Goal: Task Accomplishment & Management: Complete application form

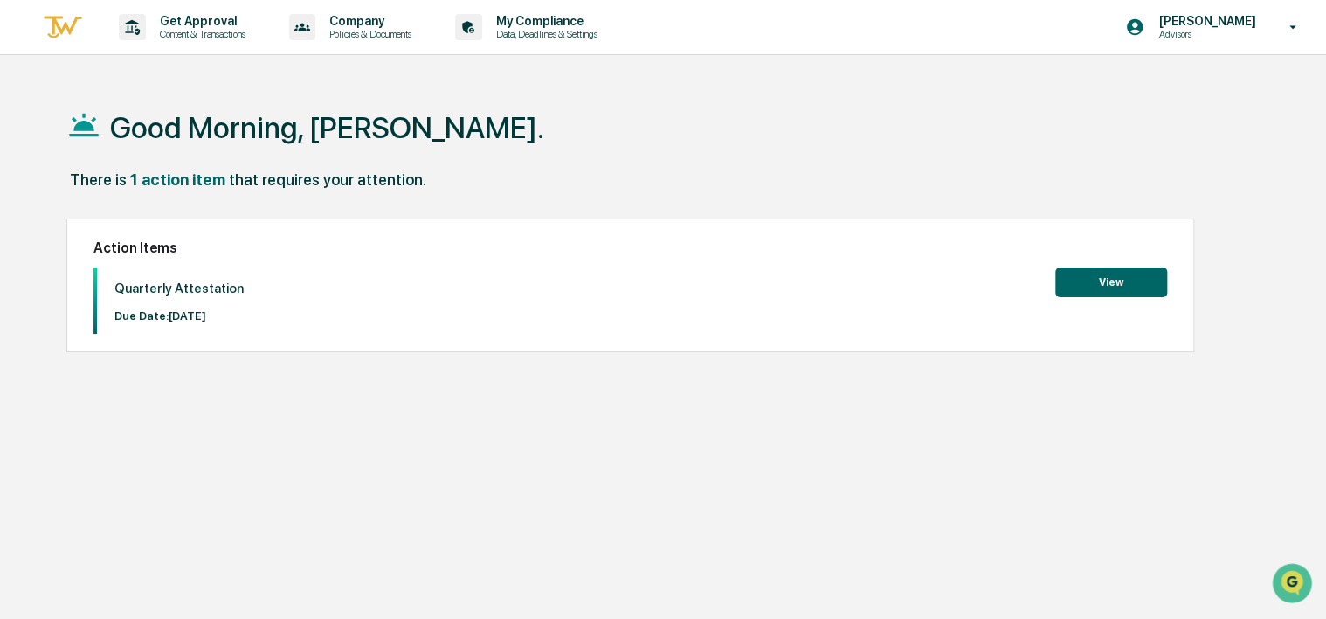
click at [1131, 276] on button "View" at bounding box center [1112, 282] width 112 height 30
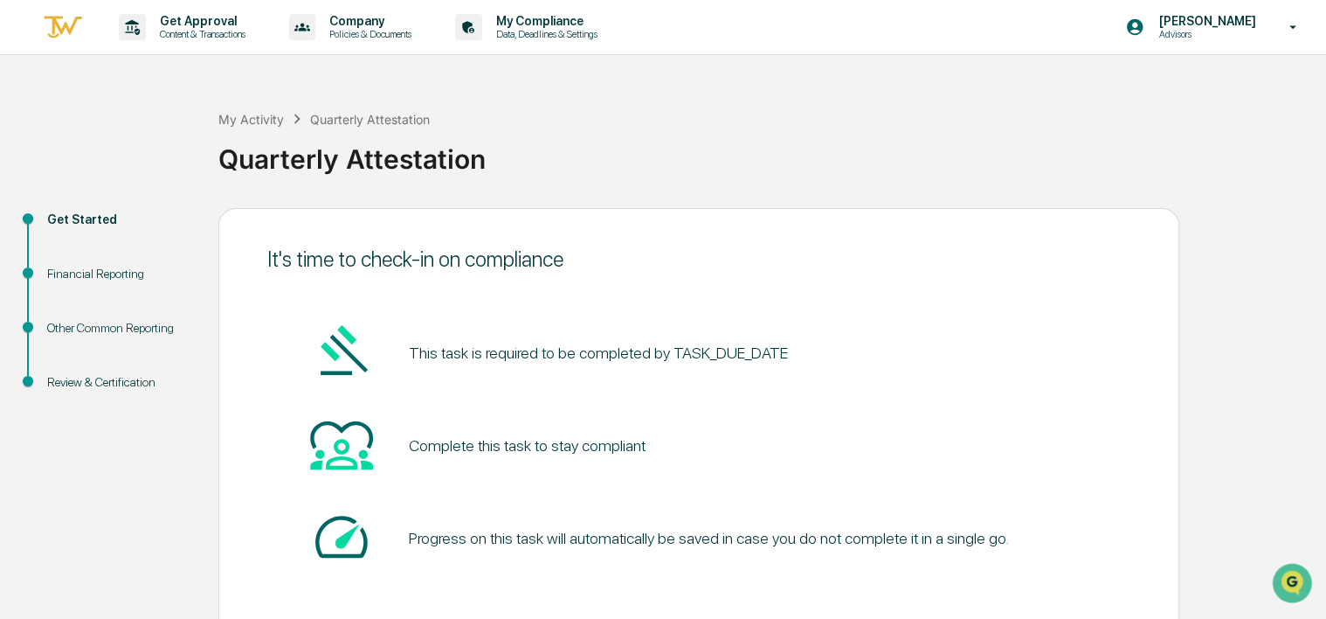
scroll to position [84, 0]
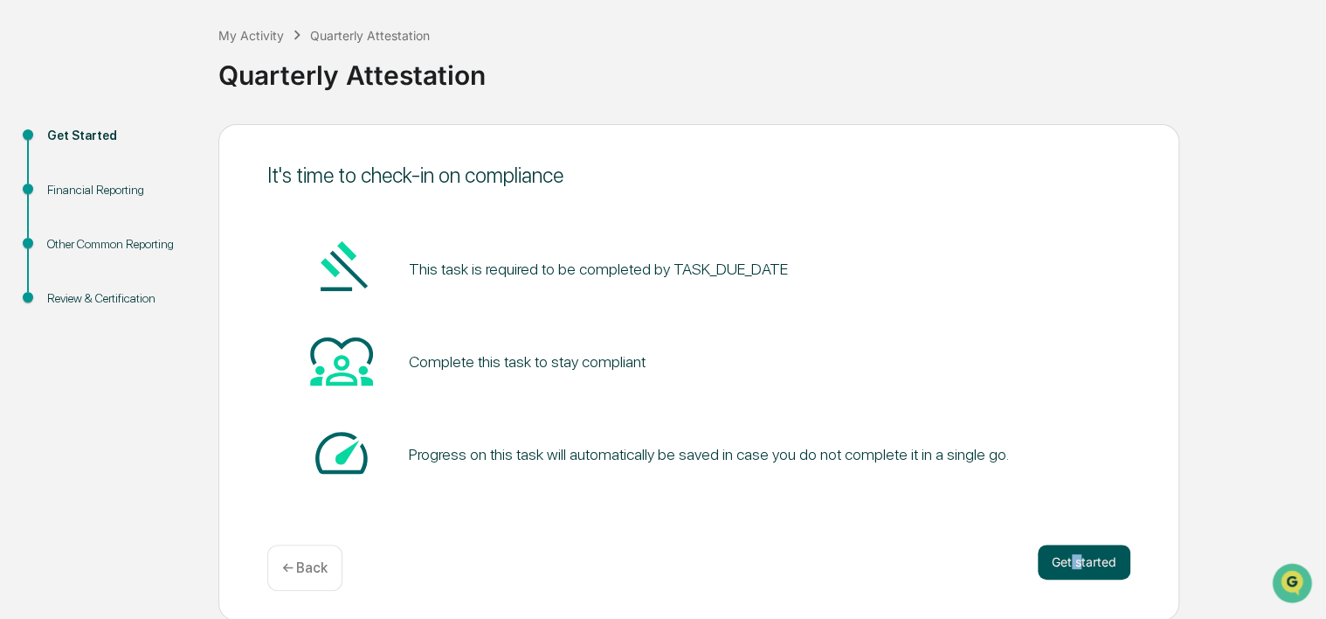
drag, startPoint x: 1070, startPoint y: 535, endPoint x: 1083, endPoint y: 566, distance: 33.8
click at [1083, 566] on div "It's time to check-in on compliance This task is required to be completed by TA…" at bounding box center [698, 372] width 961 height 496
click at [1083, 566] on button "Get started" at bounding box center [1084, 561] width 93 height 35
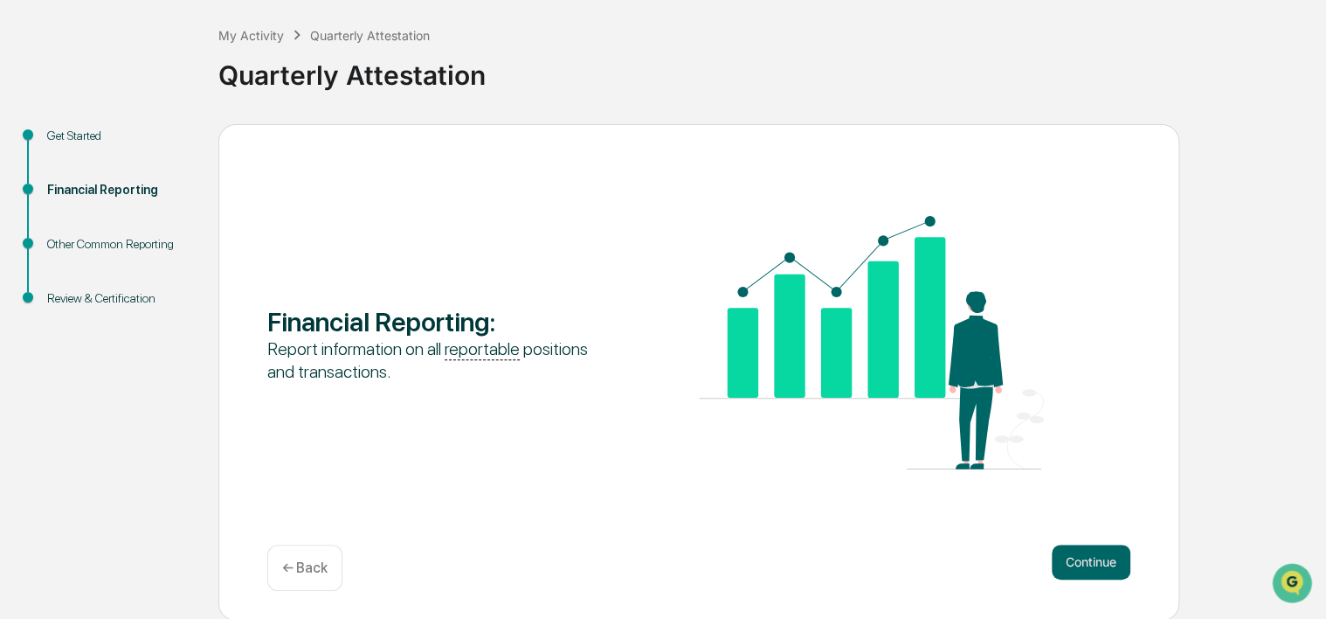
click at [1083, 566] on button "Continue" at bounding box center [1091, 561] width 79 height 35
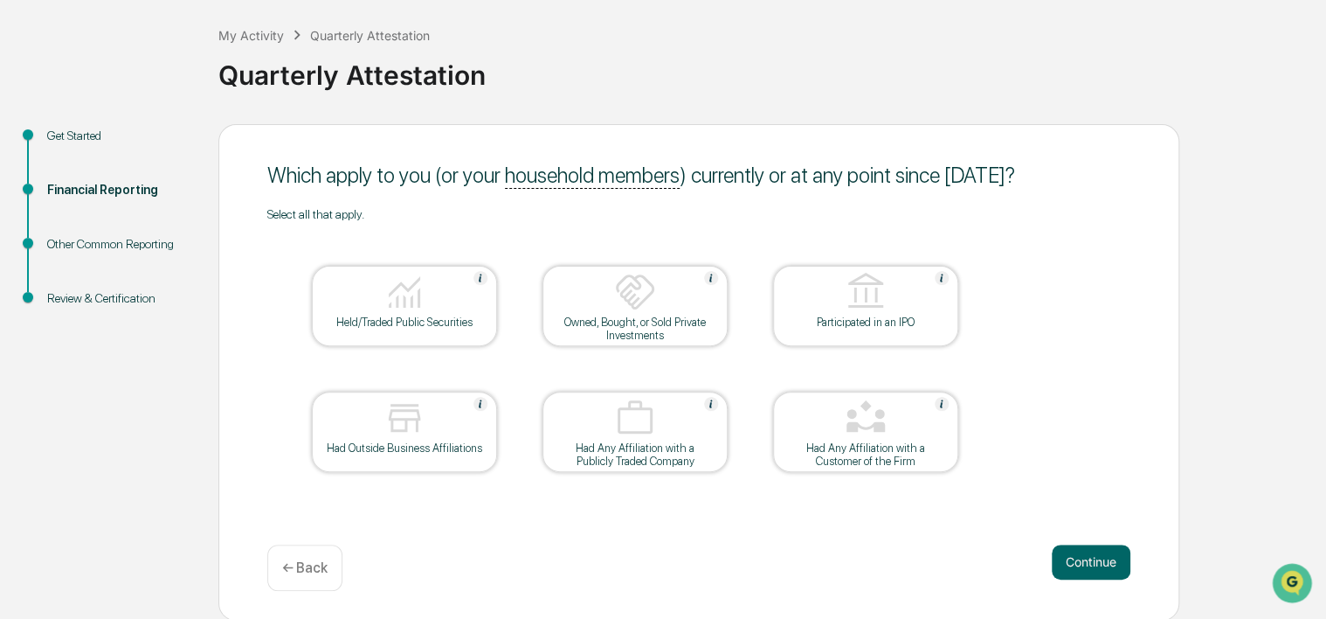
click at [451, 283] on div at bounding box center [404, 293] width 175 height 45
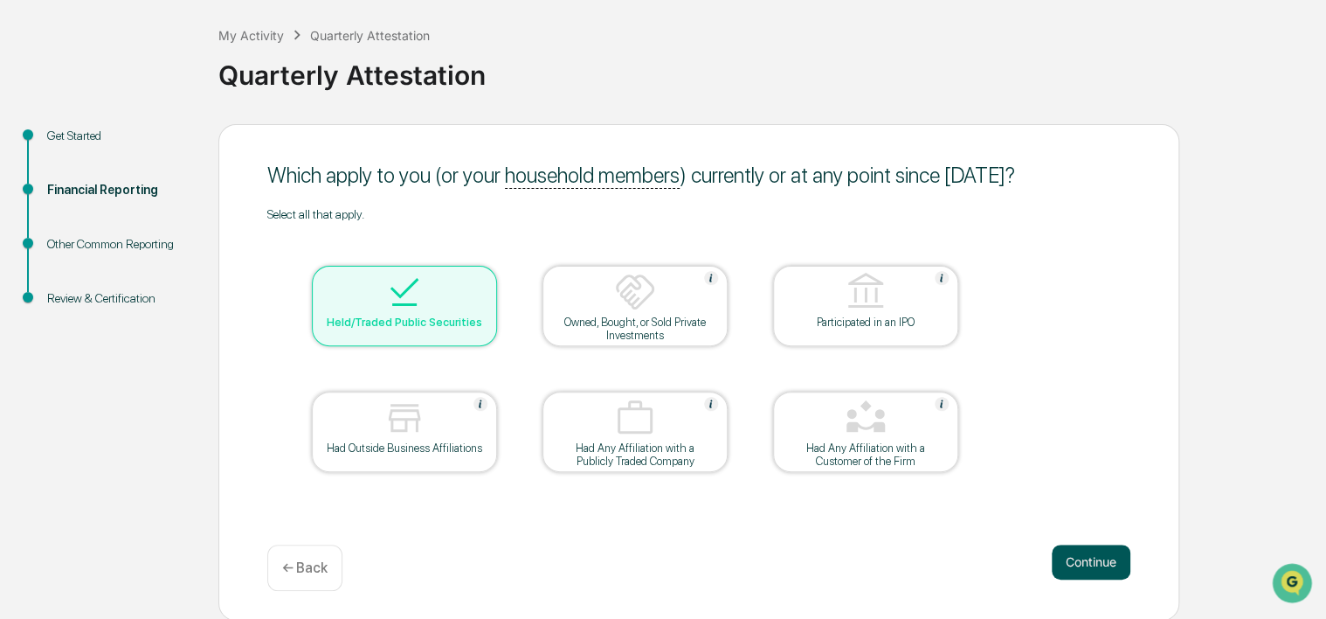
click at [1109, 563] on button "Continue" at bounding box center [1091, 561] width 79 height 35
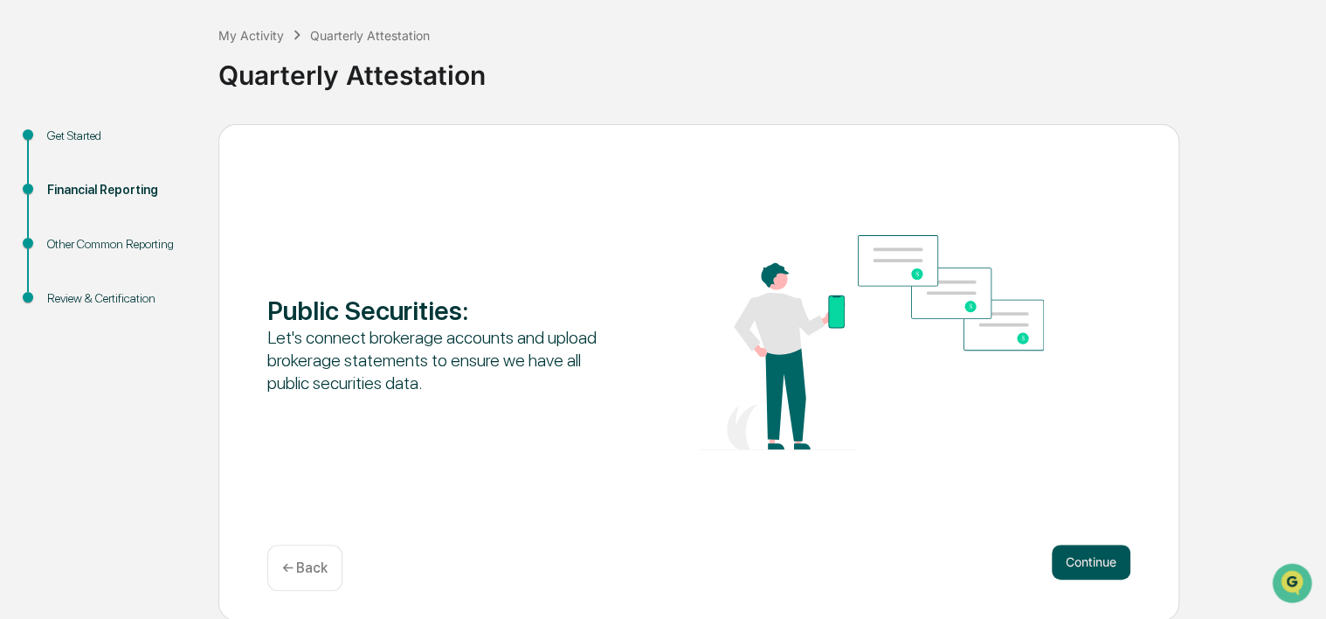
click at [1094, 563] on button "Continue" at bounding box center [1091, 561] width 79 height 35
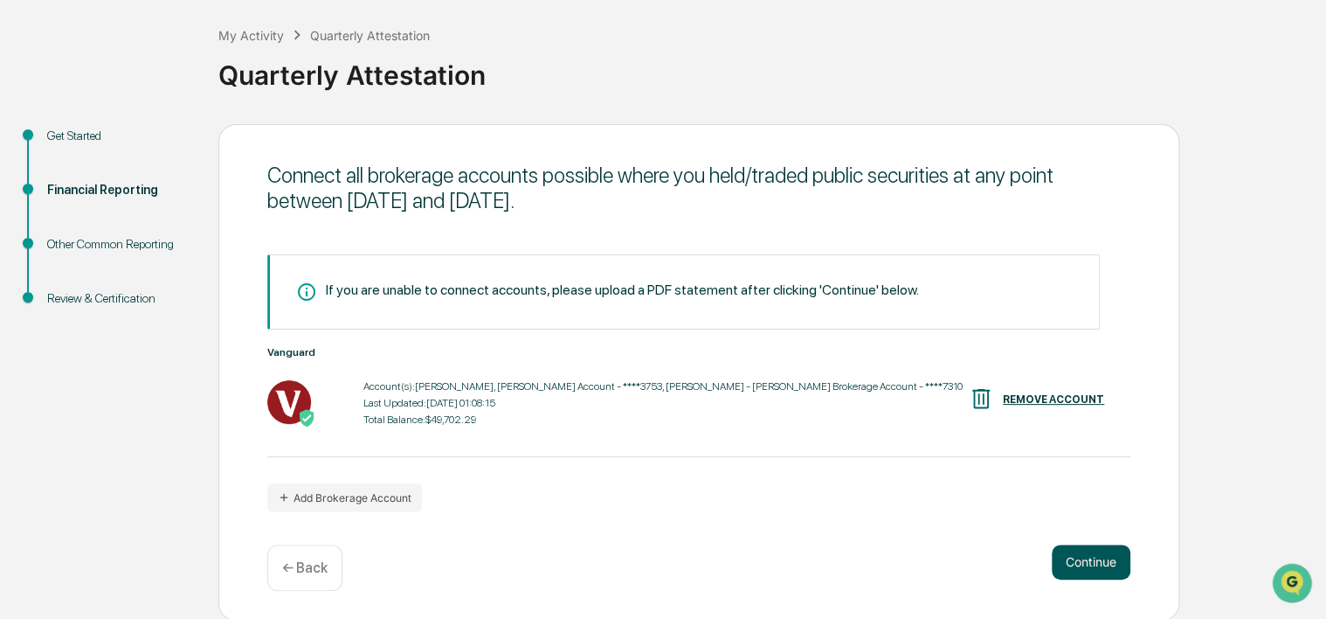
click at [1094, 563] on button "Continue" at bounding box center [1091, 561] width 79 height 35
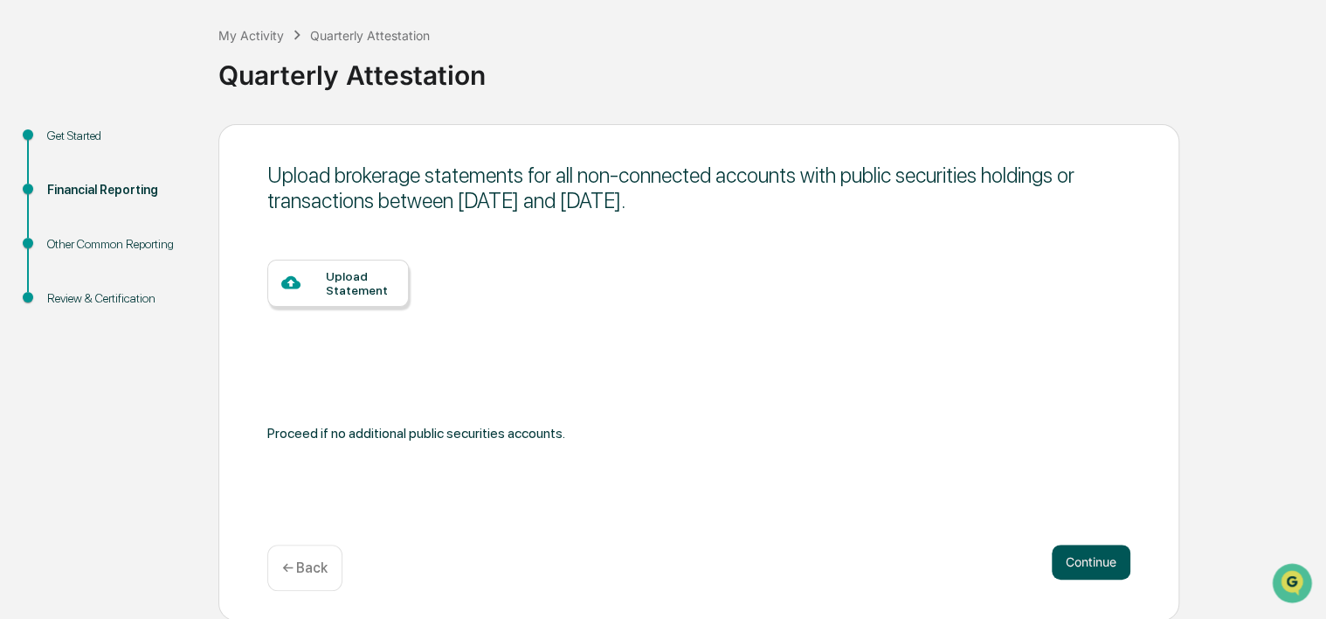
click at [1094, 563] on button "Continue" at bounding box center [1091, 561] width 79 height 35
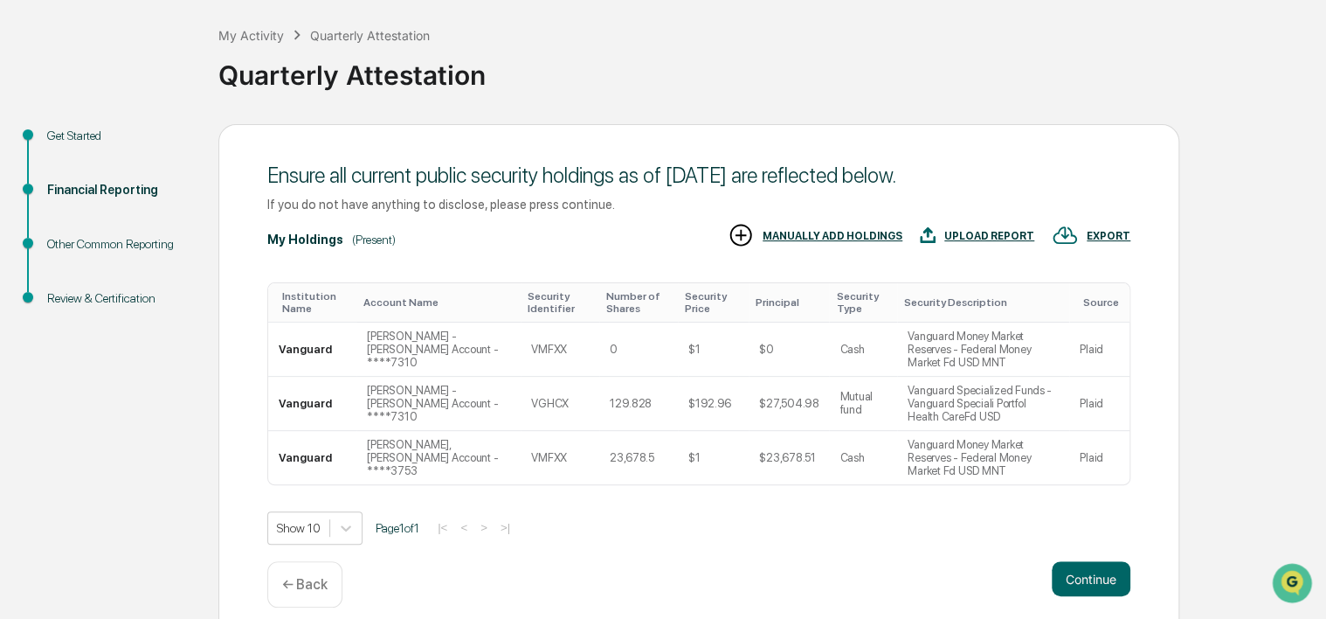
click at [1094, 563] on button "Continue" at bounding box center [1091, 578] width 79 height 35
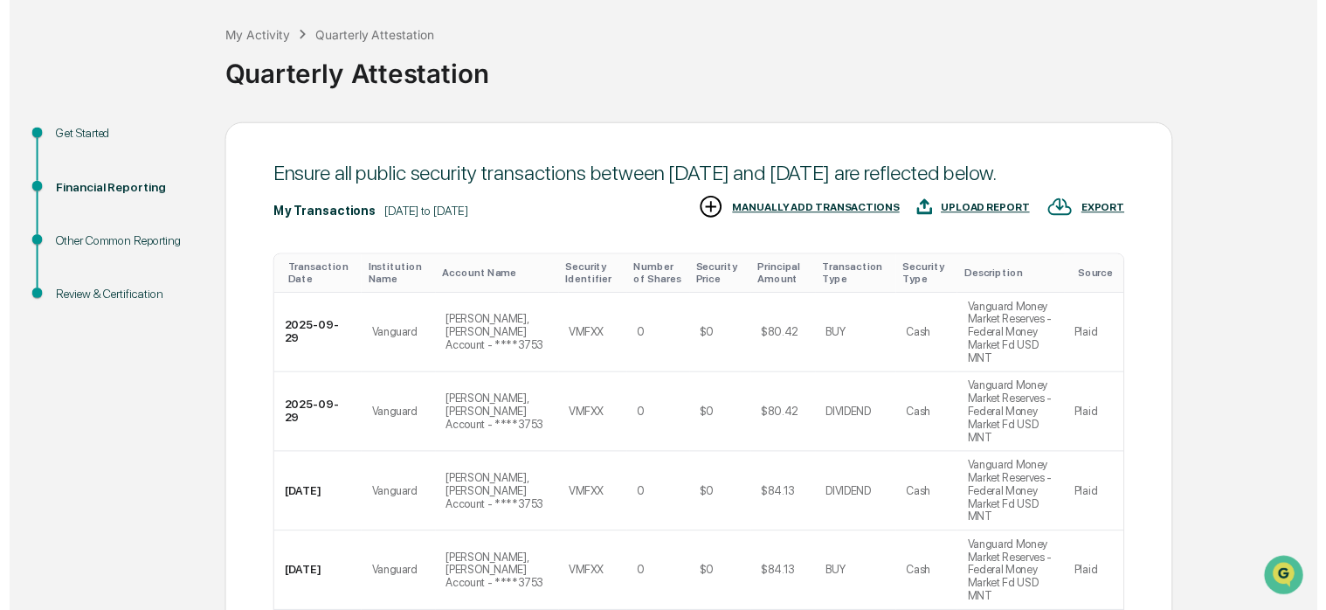
scroll to position [290, 0]
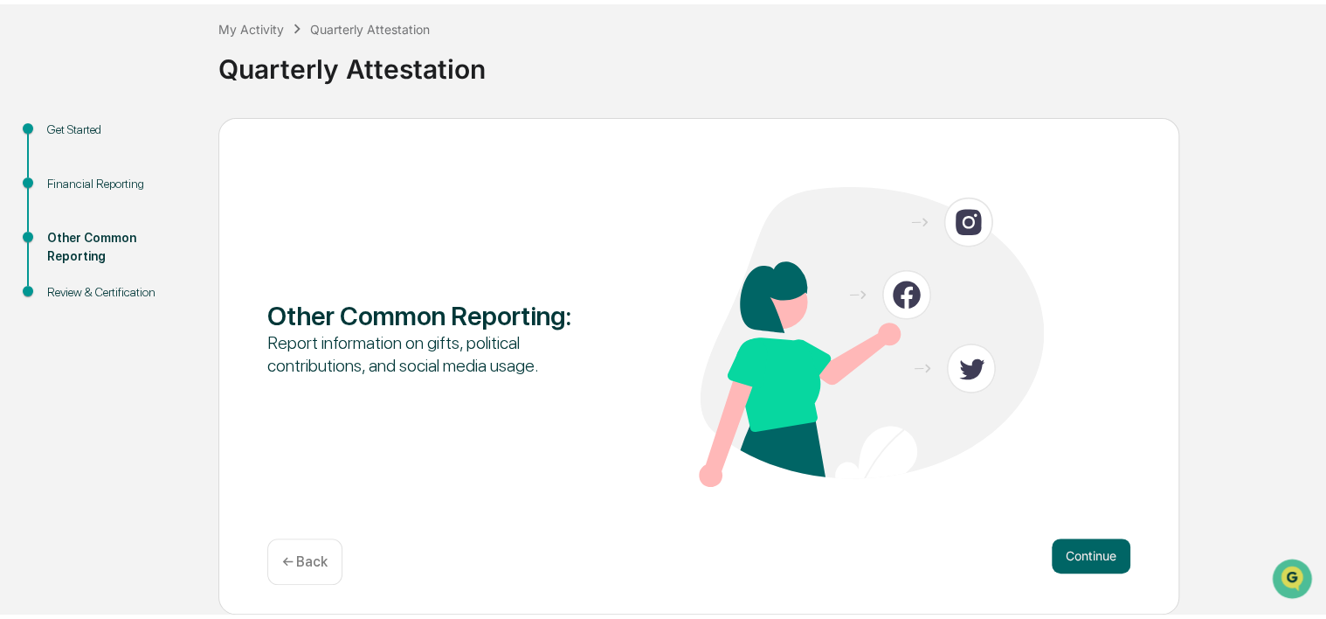
scroll to position [84, 0]
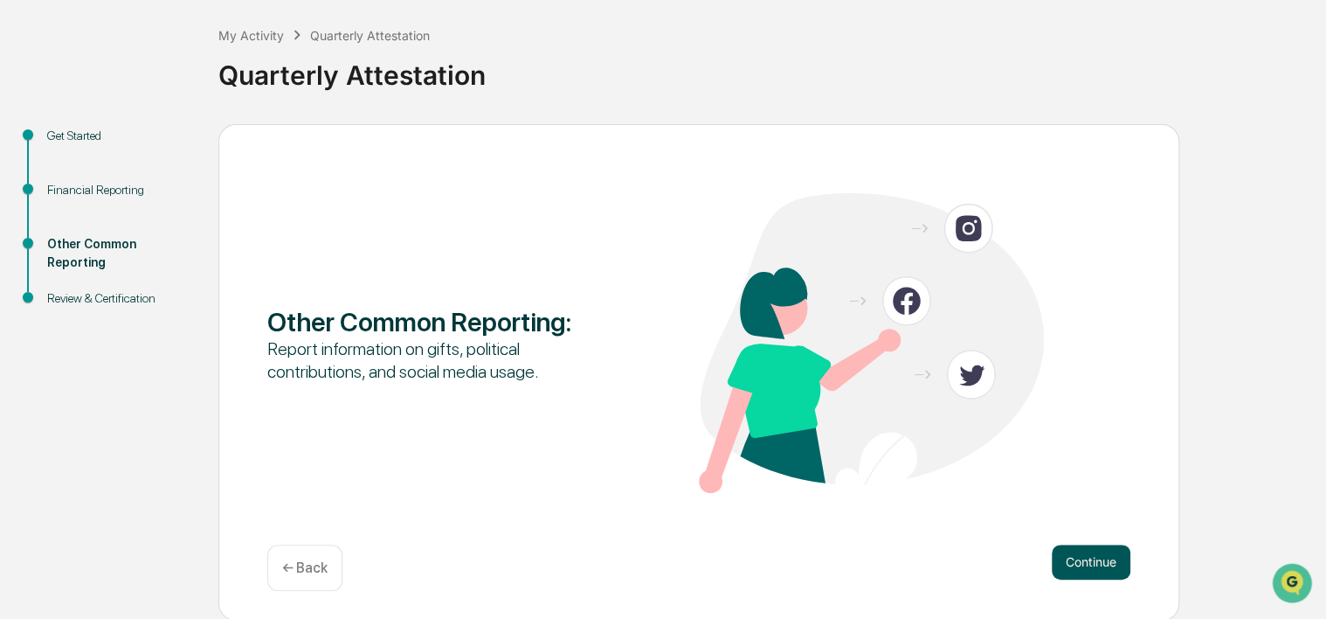
click at [1088, 571] on button "Continue" at bounding box center [1091, 561] width 79 height 35
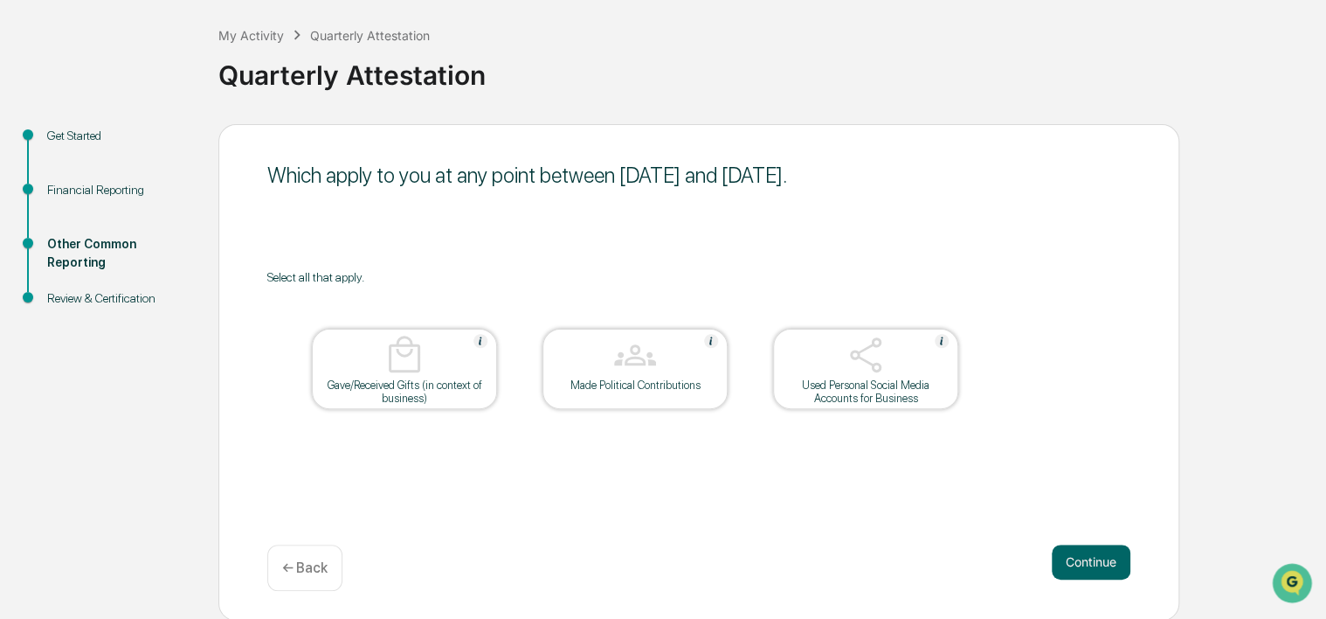
click at [1088, 571] on button "Continue" at bounding box center [1091, 561] width 79 height 35
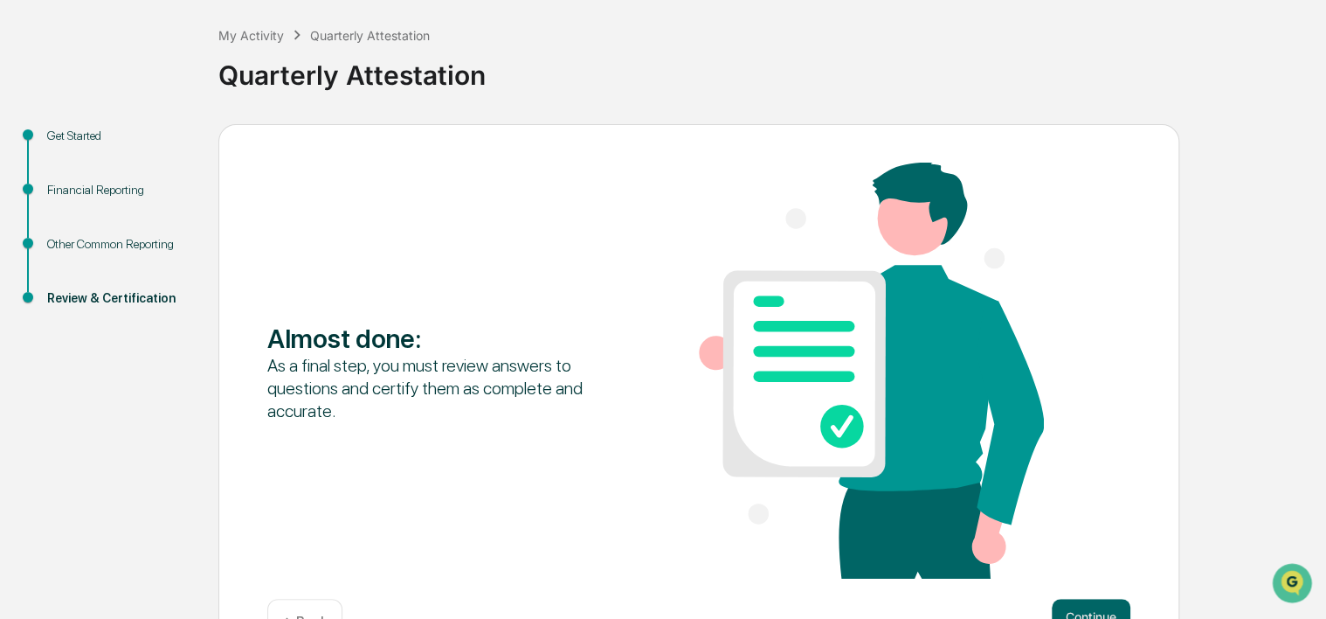
scroll to position [140, 0]
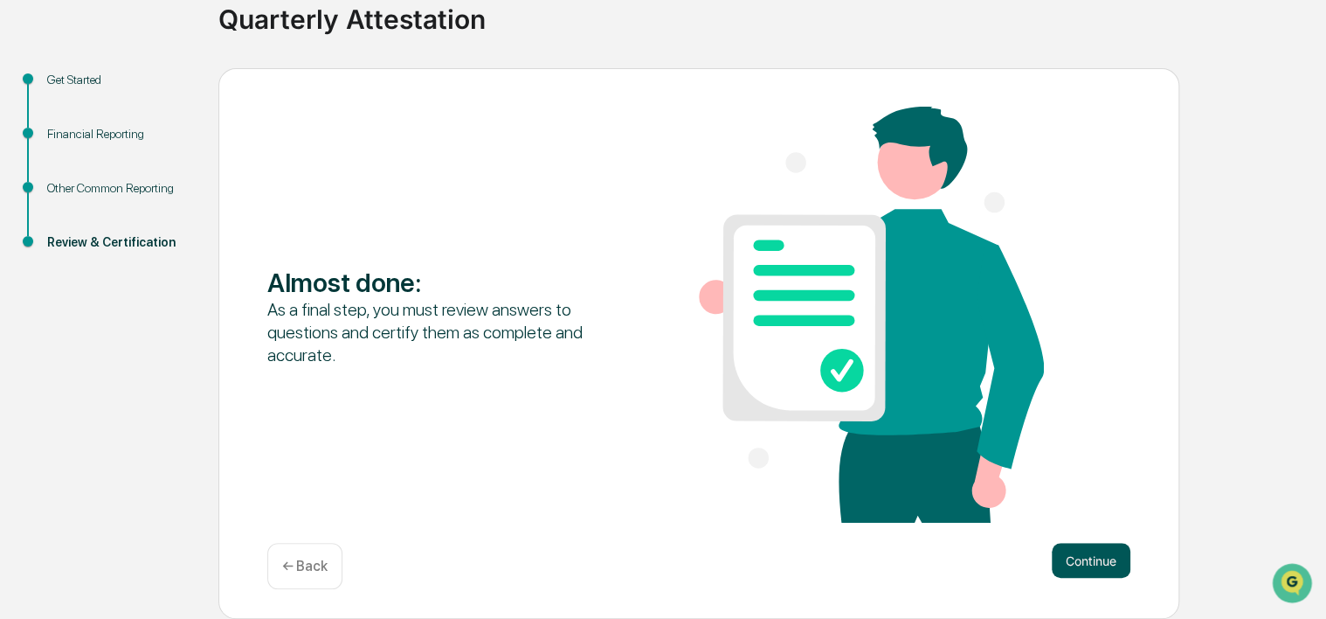
click at [1088, 563] on button "Continue" at bounding box center [1091, 560] width 79 height 35
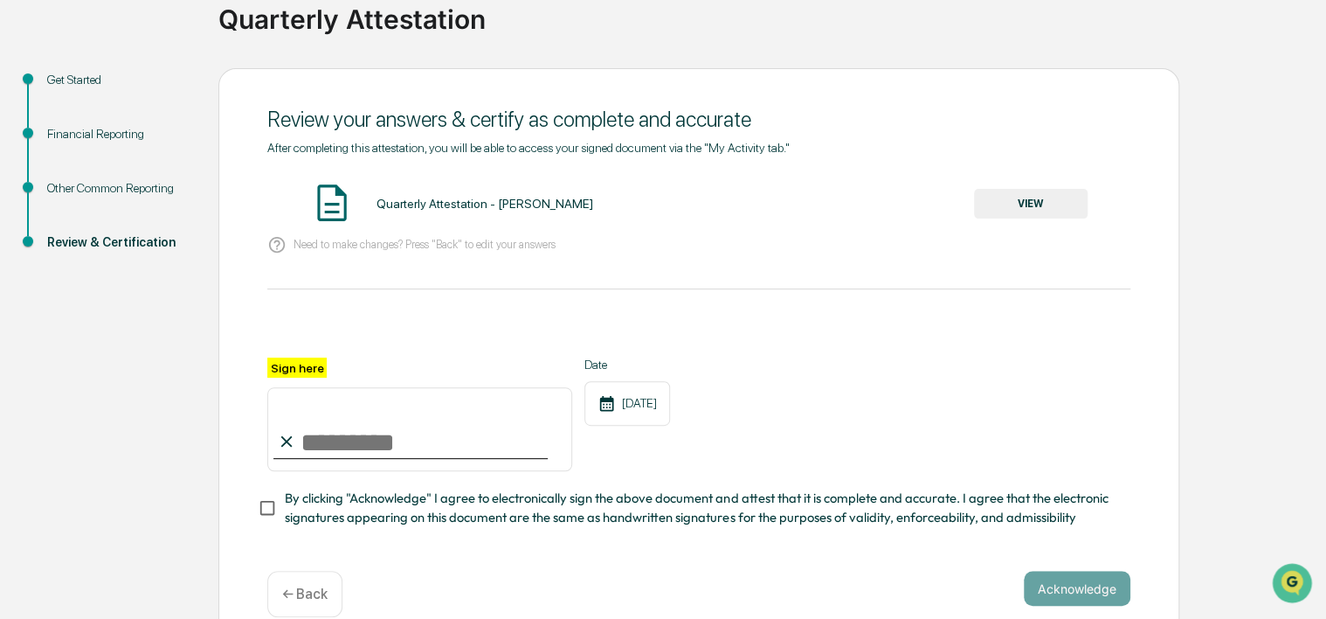
click at [422, 437] on input "Sign here" at bounding box center [419, 429] width 305 height 84
type input "**********"
click at [638, 464] on div "Date [DATE]" at bounding box center [628, 414] width 86 height 114
click at [958, 571] on div "**********" at bounding box center [698, 357] width 961 height 579
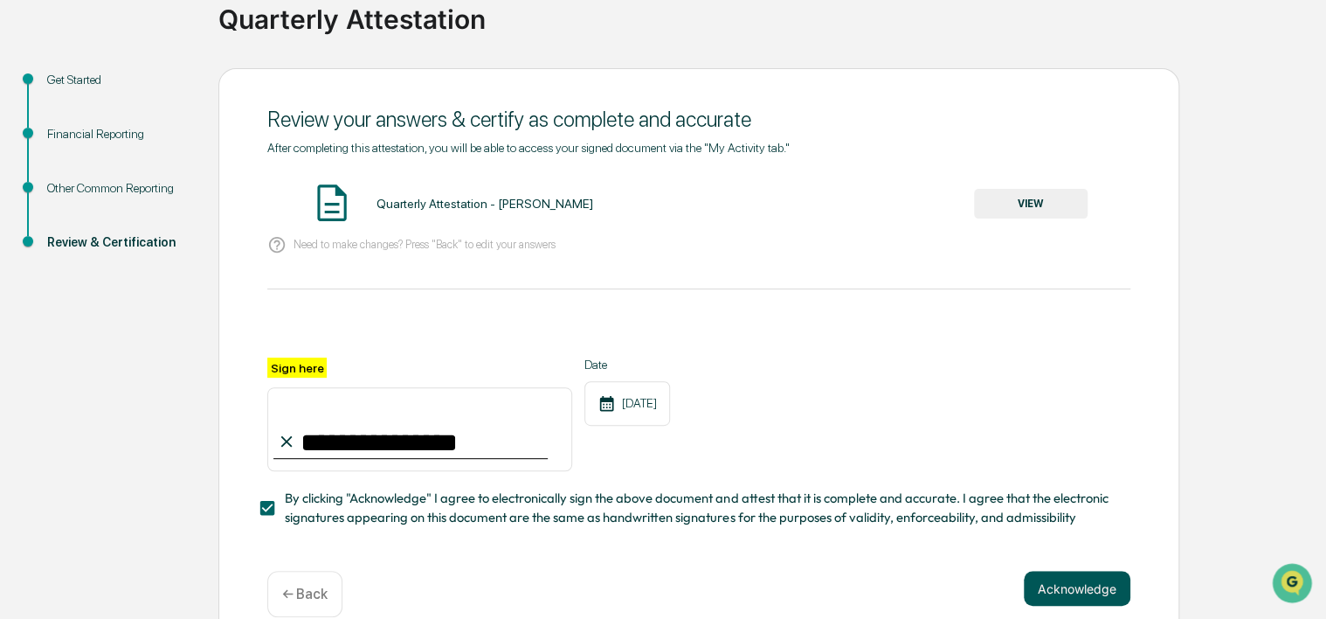
click at [1097, 594] on button "Acknowledge" at bounding box center [1077, 588] width 107 height 35
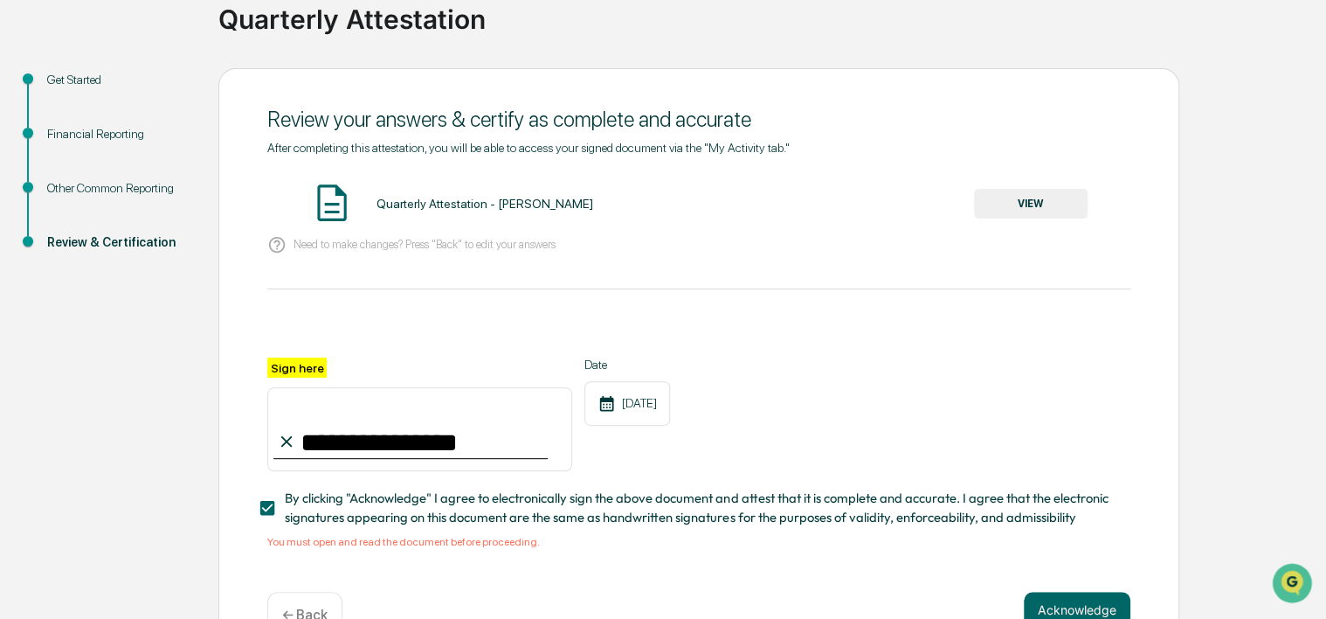
scroll to position [195, 0]
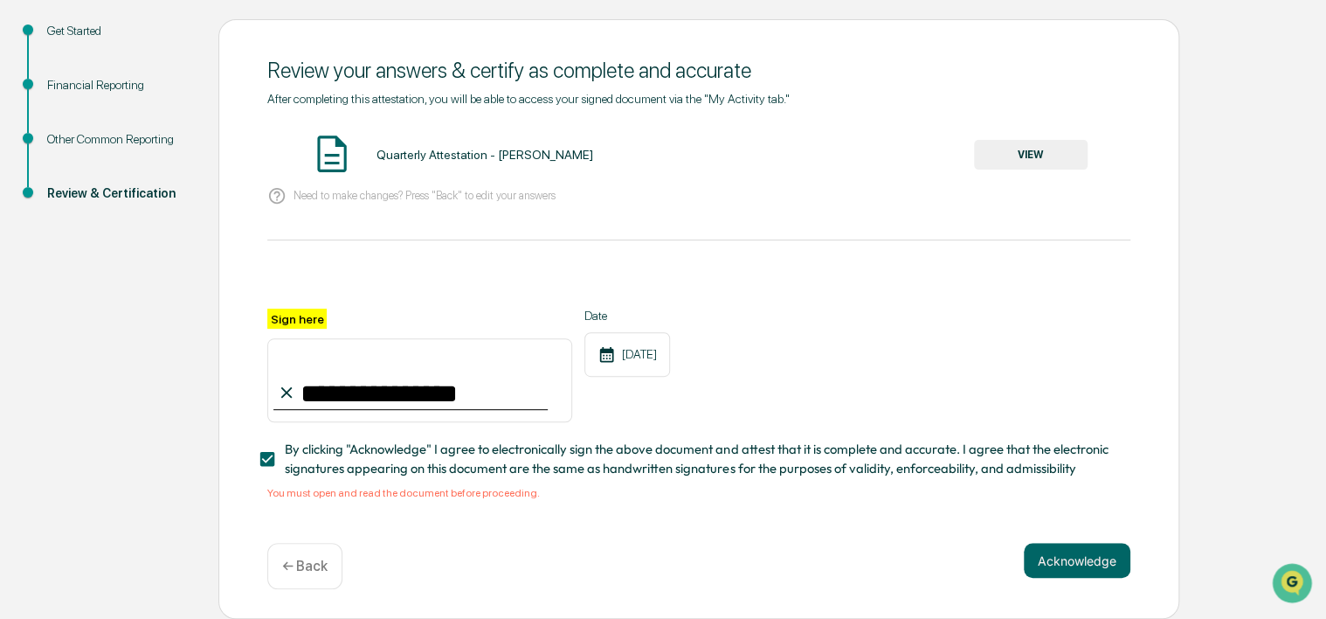
click at [1046, 153] on button "VIEW" at bounding box center [1031, 155] width 114 height 30
